Goal: Information Seeking & Learning: Learn about a topic

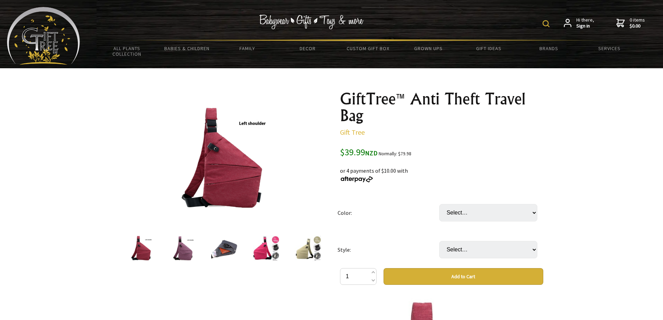
click at [310, 247] on img at bounding box center [308, 248] width 26 height 26
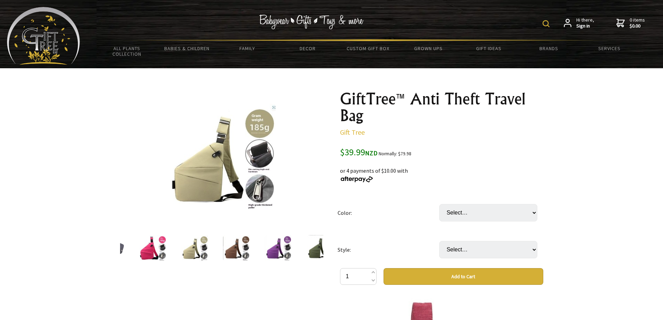
click at [322, 252] on img at bounding box center [320, 248] width 26 height 26
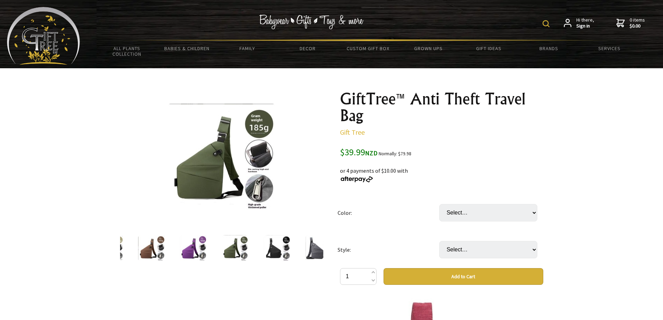
click at [311, 252] on img at bounding box center [318, 248] width 26 height 26
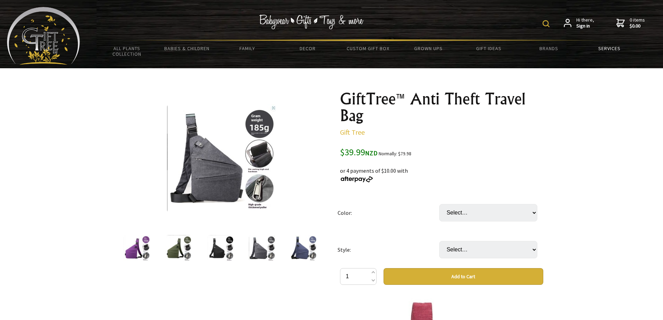
click at [603, 47] on link "Services" at bounding box center [609, 48] width 60 height 15
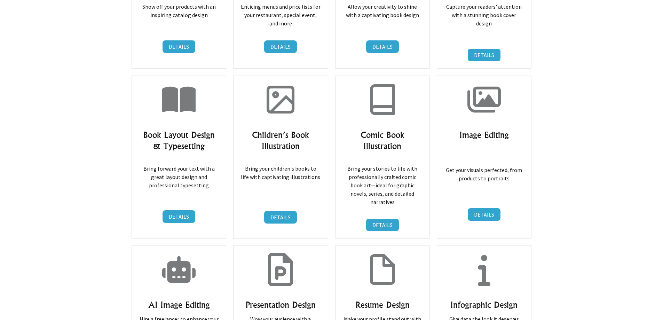
scroll to position [1880, 0]
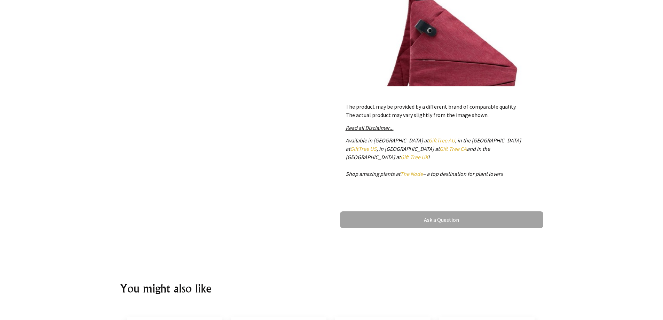
click at [461, 211] on link "Ask a Question" at bounding box center [441, 219] width 203 height 17
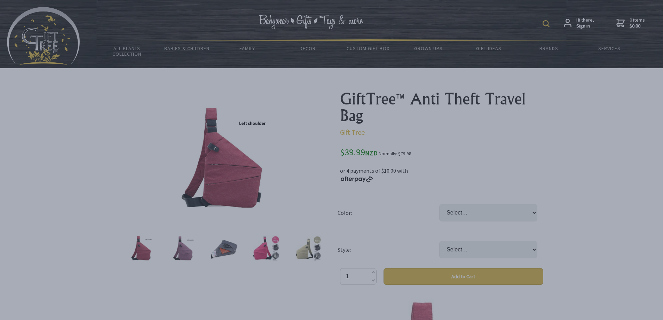
click at [151, 158] on dialogboxoverlay at bounding box center [331, 160] width 663 height 320
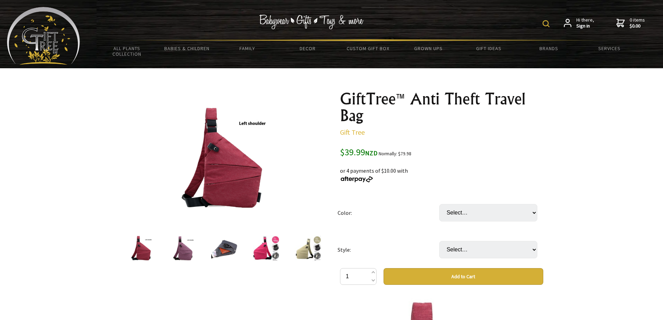
click at [252, 124] on img at bounding box center [221, 158] width 109 height 109
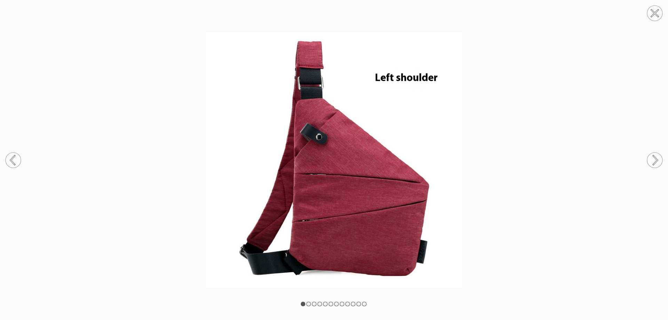
click at [656, 8] on circle at bounding box center [654, 13] width 15 height 15
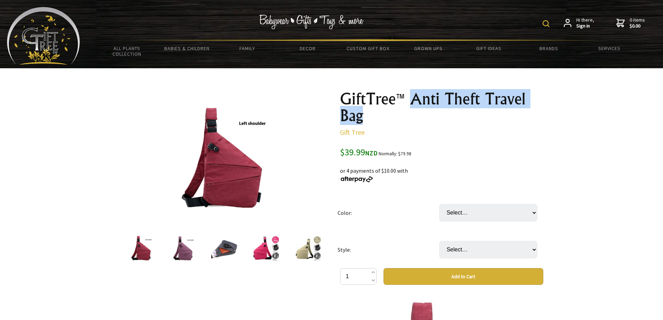
drag, startPoint x: 413, startPoint y: 97, endPoint x: 530, endPoint y: 119, distance: 119.0
click at [530, 119] on h1 "GiftTree™ Anti Theft Travel Bag" at bounding box center [441, 106] width 203 height 33
copy h1 "Anti Theft Travel Bag"
click at [273, 27] on img at bounding box center [311, 22] width 104 height 15
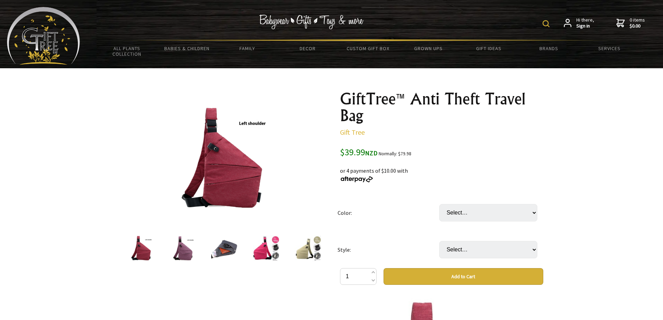
click at [271, 34] on div "Hi there, Sign in 0 items $0.00" at bounding box center [368, 23] width 576 height 32
click at [550, 24] on img at bounding box center [546, 23] width 7 height 7
paste input "Anti Theft Travel Bag"
type input "Anti Theft Travel Bag"
